Goal: Navigation & Orientation: Go to known website

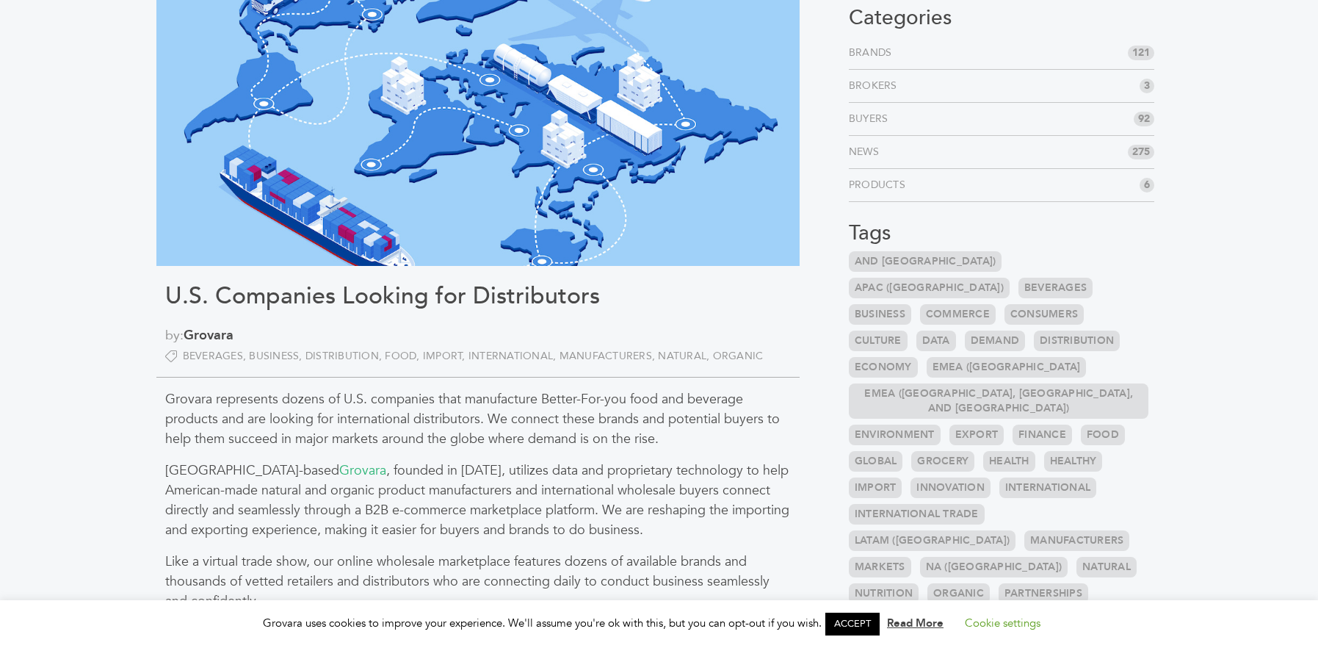
scroll to position [134, 0]
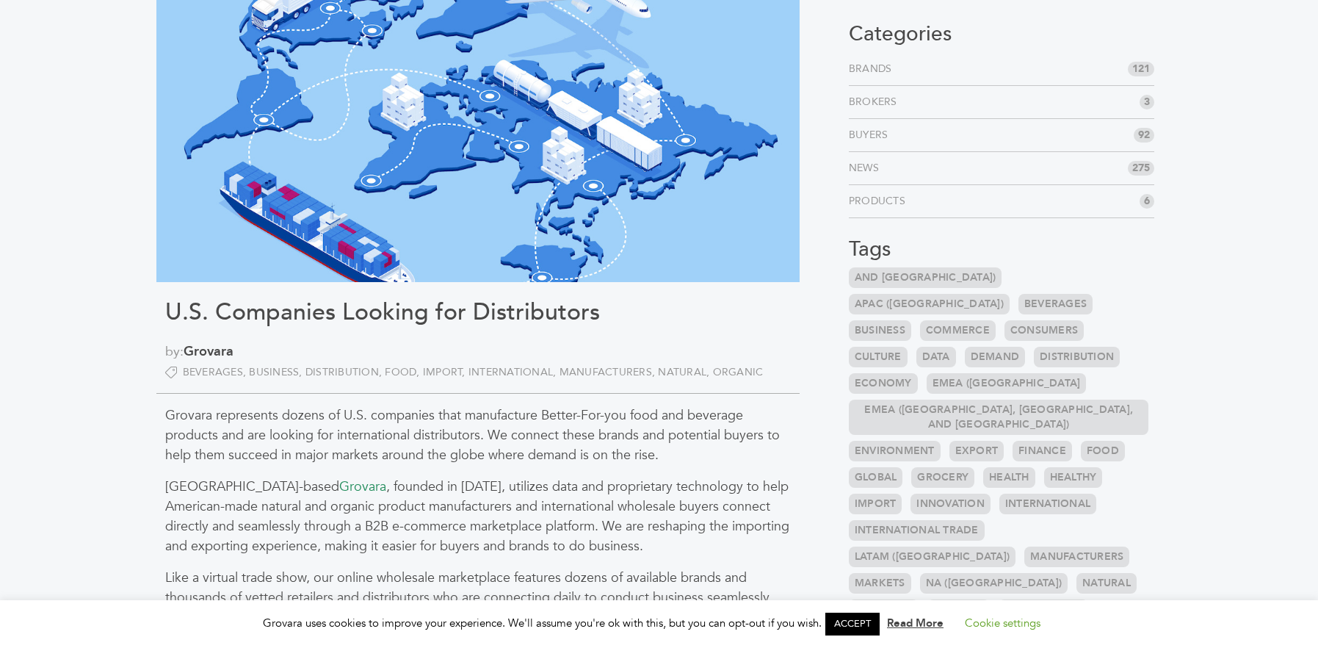
click at [339, 487] on link "Grovara" at bounding box center [362, 486] width 47 height 18
